Goal: Entertainment & Leisure: Consume media (video, audio)

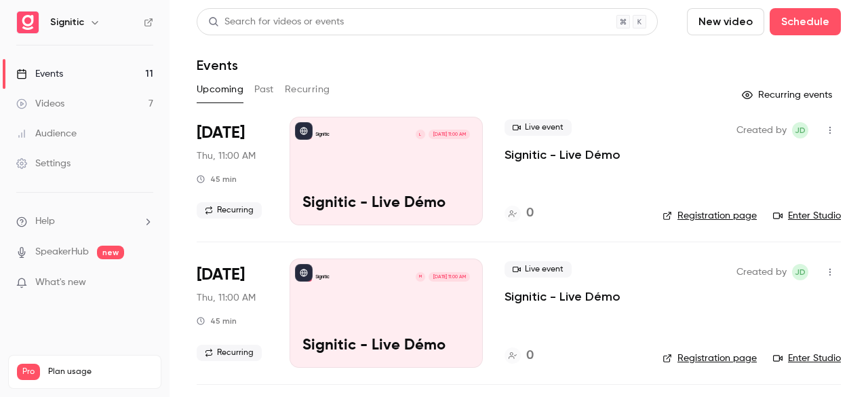
click at [81, 103] on link "Videos 7" at bounding box center [84, 104] width 169 height 30
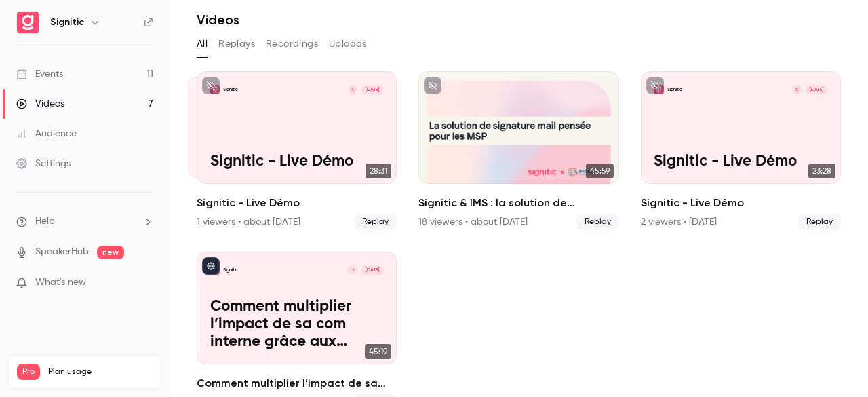
scroll to position [53, 0]
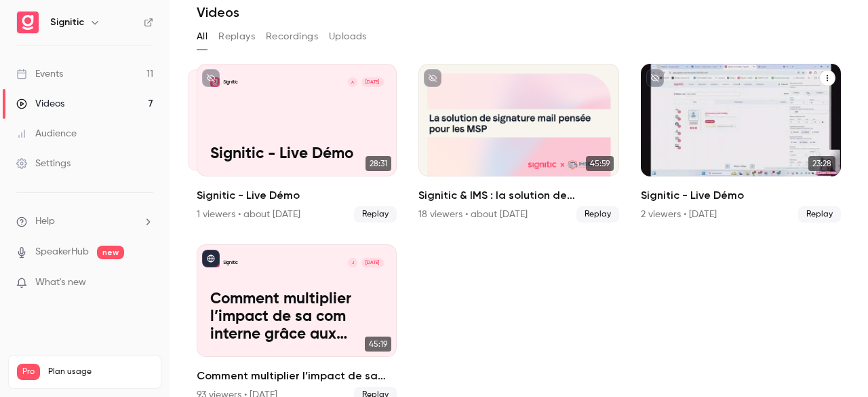
click at [674, 146] on p "Signitic - Live Démo" at bounding box center [741, 154] width 174 height 18
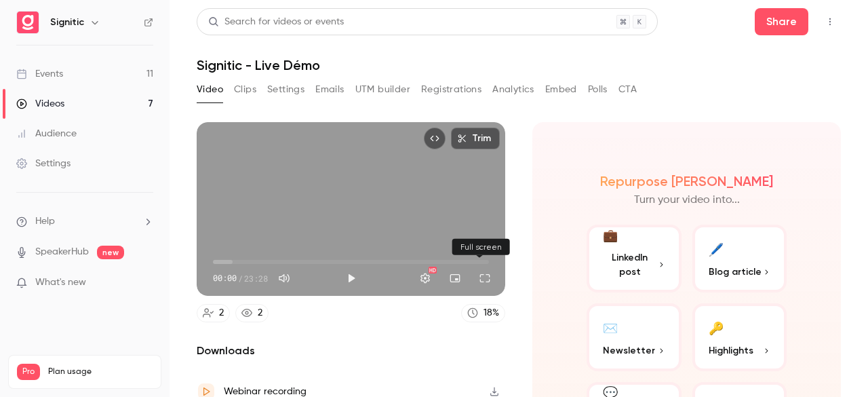
click at [471, 273] on button "Full screen" at bounding box center [484, 277] width 27 height 27
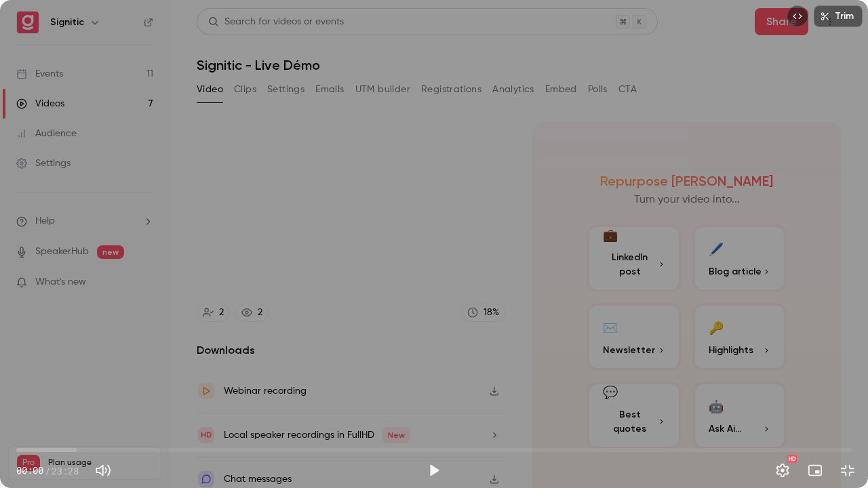
click at [834, 396] on button "Exit full screen" at bounding box center [847, 470] width 27 height 27
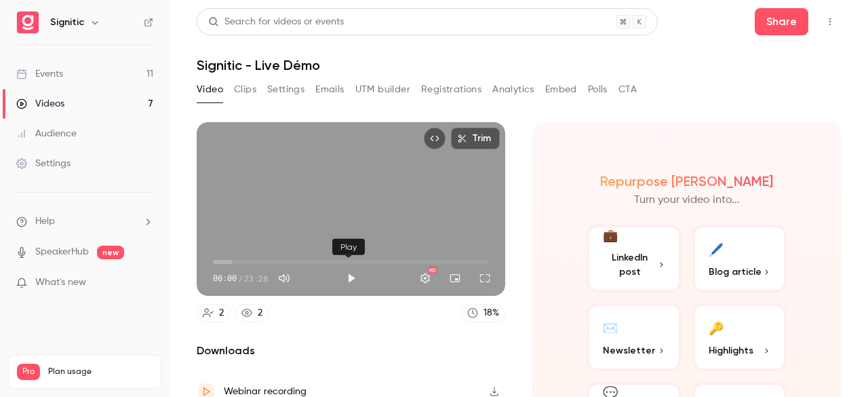
click at [343, 275] on button "Play" at bounding box center [351, 277] width 27 height 27
click at [487, 273] on button "Full screen" at bounding box center [484, 277] width 27 height 27
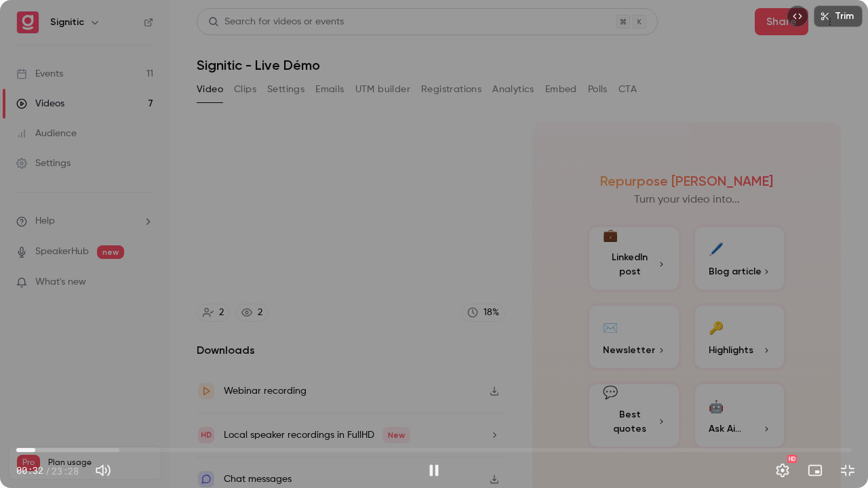
click at [35, 396] on span "00:32" at bounding box center [433, 450] width 835 height 22
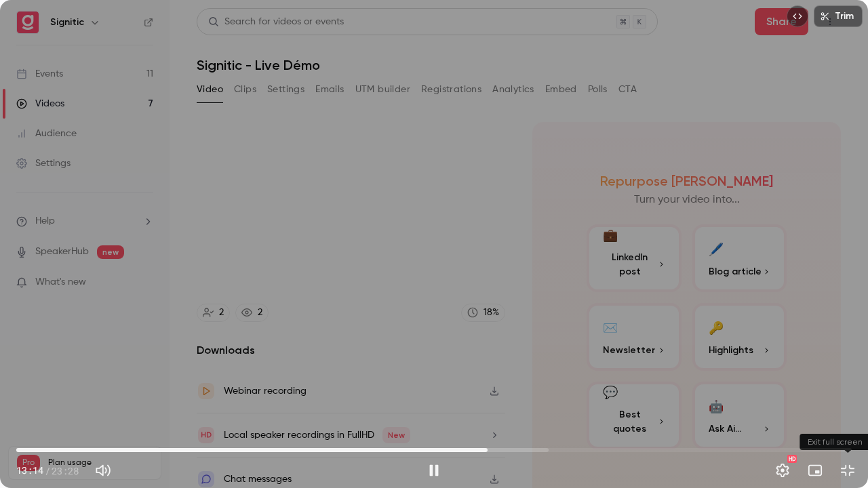
click at [851, 396] on button "Exit full screen" at bounding box center [847, 470] width 27 height 27
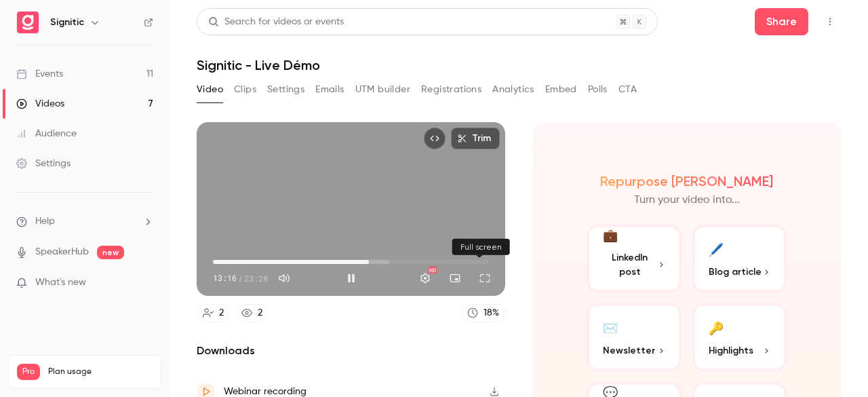
click at [482, 270] on button "Full screen" at bounding box center [484, 277] width 27 height 27
click at [475, 281] on button "Full screen" at bounding box center [484, 277] width 27 height 27
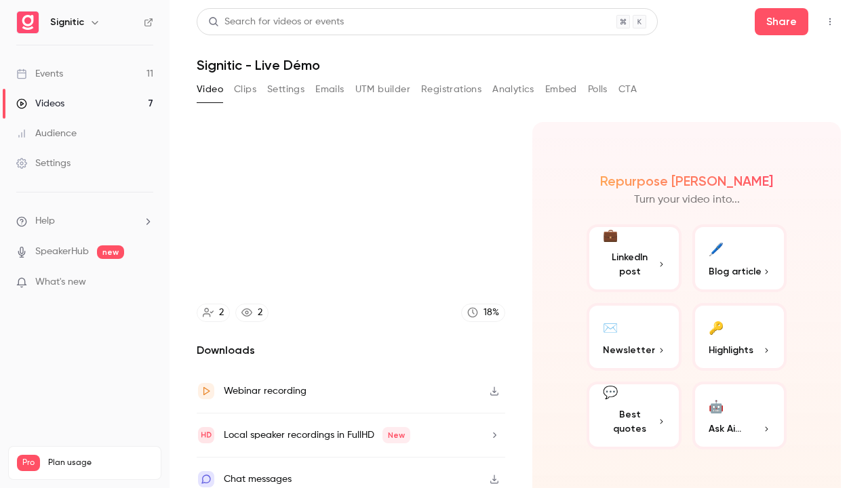
click at [471, 264] on button "Exit full screen" at bounding box center [484, 277] width 27 height 27
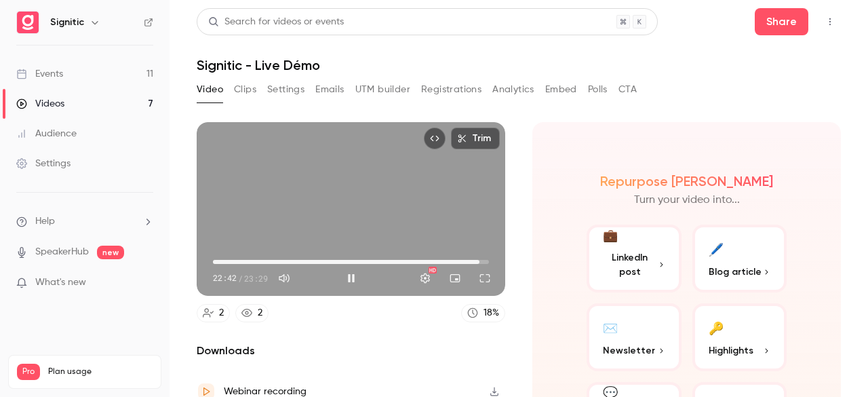
click at [477, 260] on span "22:42" at bounding box center [479, 262] width 4 height 4
click at [480, 276] on button "Full screen" at bounding box center [484, 277] width 27 height 27
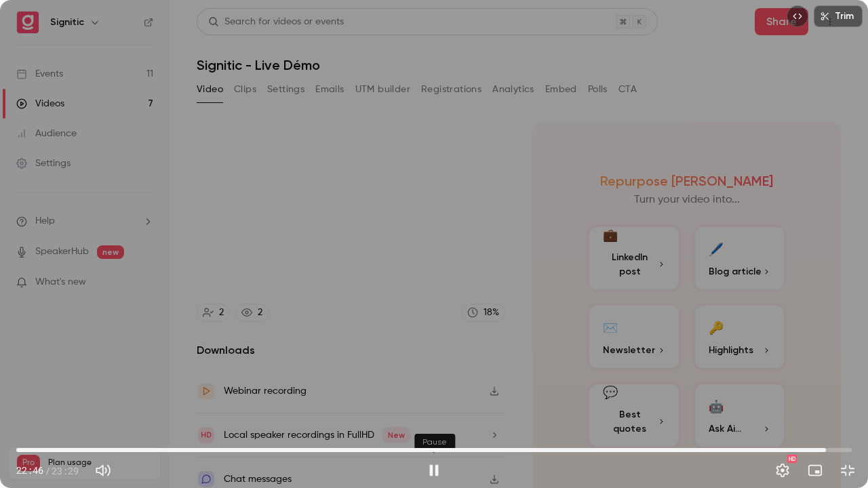
click at [430, 396] on button "Pause" at bounding box center [433, 470] width 27 height 27
type input "****"
click at [420, 396] on button "Play" at bounding box center [433, 470] width 27 height 27
click at [420, 396] on button "Pause" at bounding box center [433, 470] width 27 height 27
click at [420, 396] on button "Play" at bounding box center [433, 470] width 27 height 27
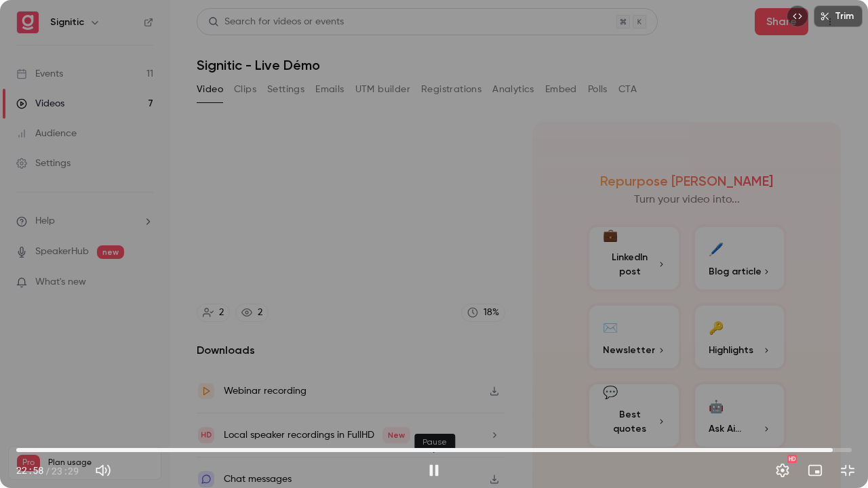
click at [420, 396] on button "Pause" at bounding box center [433, 470] width 27 height 27
click at [420, 396] on button "Play" at bounding box center [433, 470] width 27 height 27
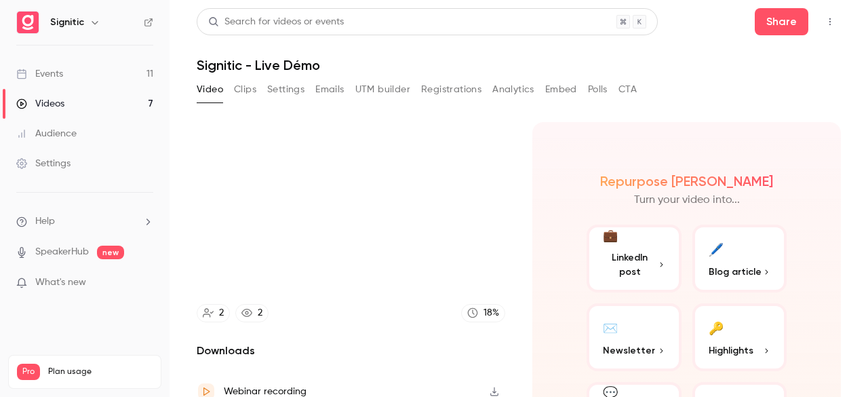
type input "******"
